Goal: Information Seeking & Learning: Learn about a topic

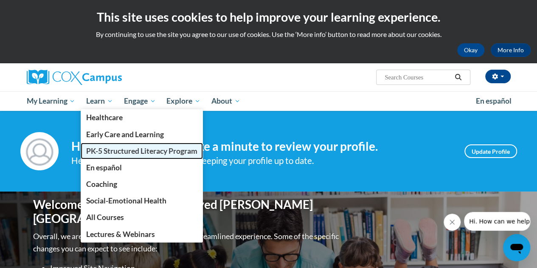
click at [112, 148] on span "PK-5 Structured Literacy Program" at bounding box center [141, 151] width 111 height 9
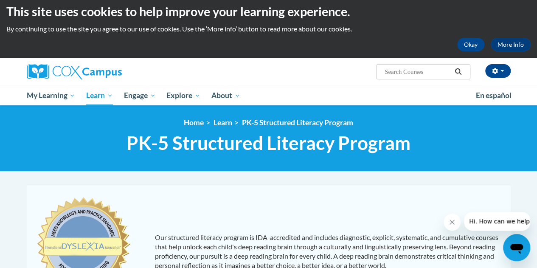
scroll to position [5, 0]
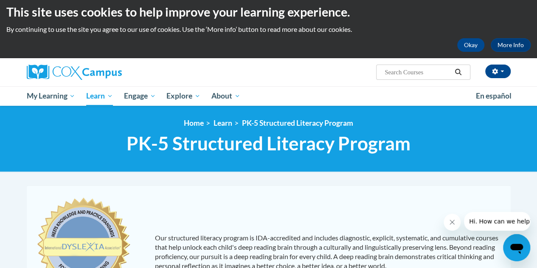
click at [295, 203] on div "Our structured literacy program is IDA-accredited and includes diagnostic, expl…" at bounding box center [269, 266] width 480 height 144
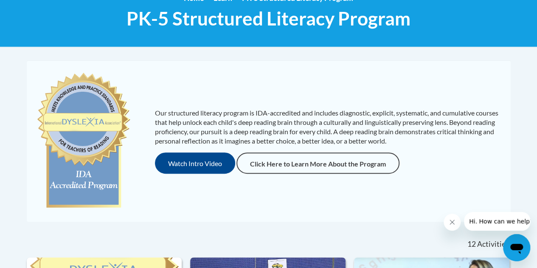
scroll to position [90, 0]
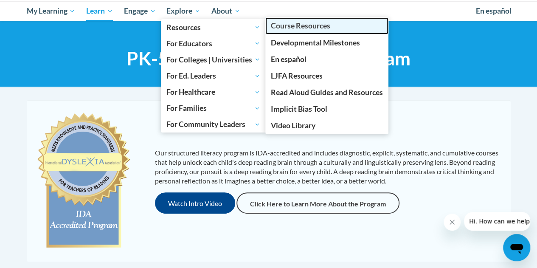
click at [298, 26] on span "Course Resources" at bounding box center [300, 25] width 59 height 9
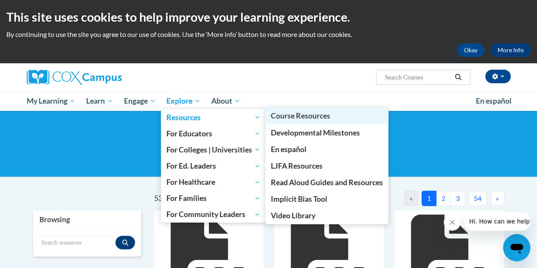
click at [296, 116] on span "Course Resources" at bounding box center [300, 115] width 59 height 9
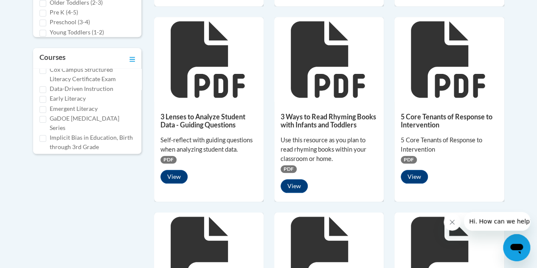
scroll to position [104, 0]
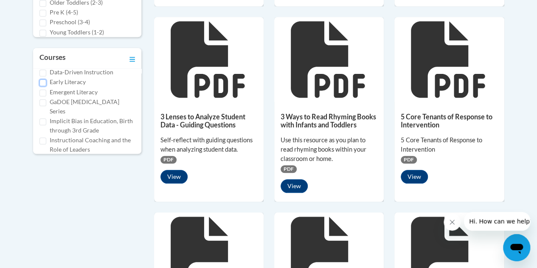
click at [43, 86] on input "Early Literacy" at bounding box center [42, 82] width 7 height 7
checkbox input "true"
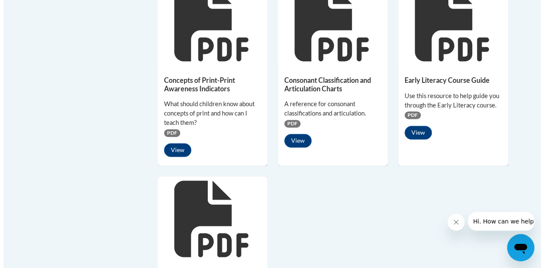
scroll to position [648, 0]
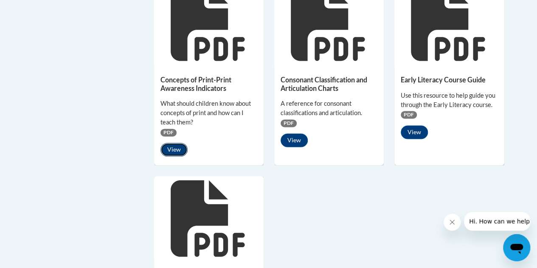
click at [177, 147] on button "View" at bounding box center [174, 150] width 27 height 14
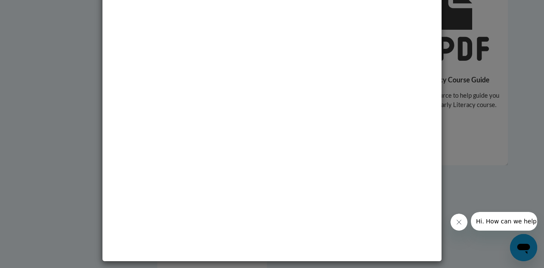
scroll to position [0, 0]
